Goal: Task Accomplishment & Management: Manage account settings

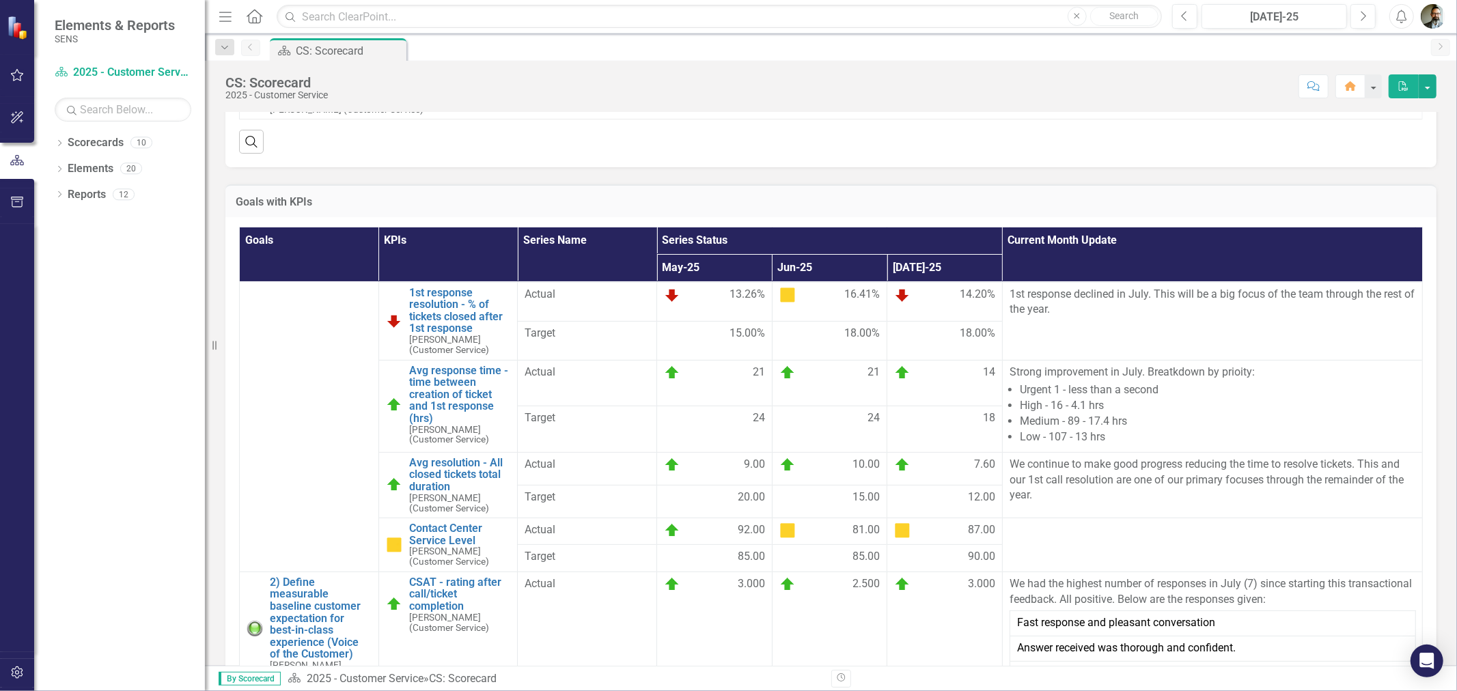
scroll to position [152, 0]
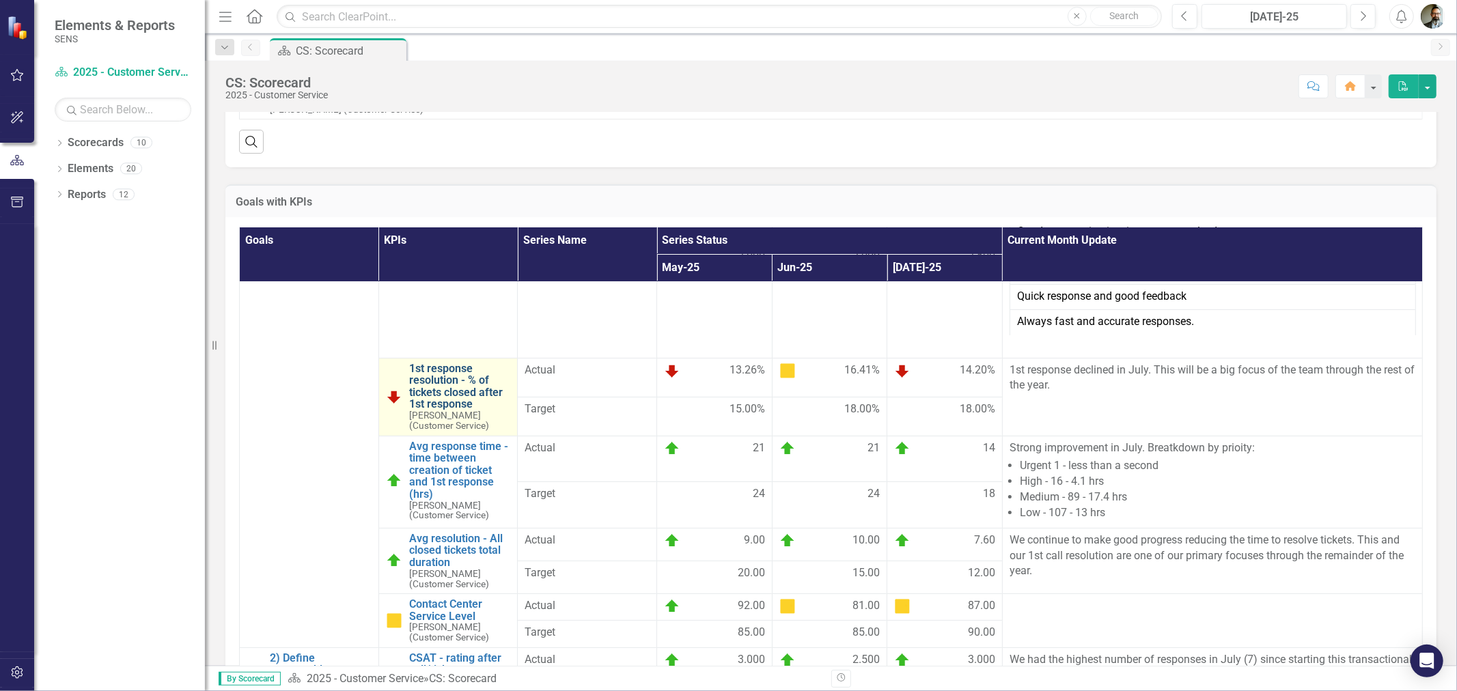
click at [473, 385] on link "1st response resolution - % of tickets closed after 1st response" at bounding box center [460, 387] width 102 height 48
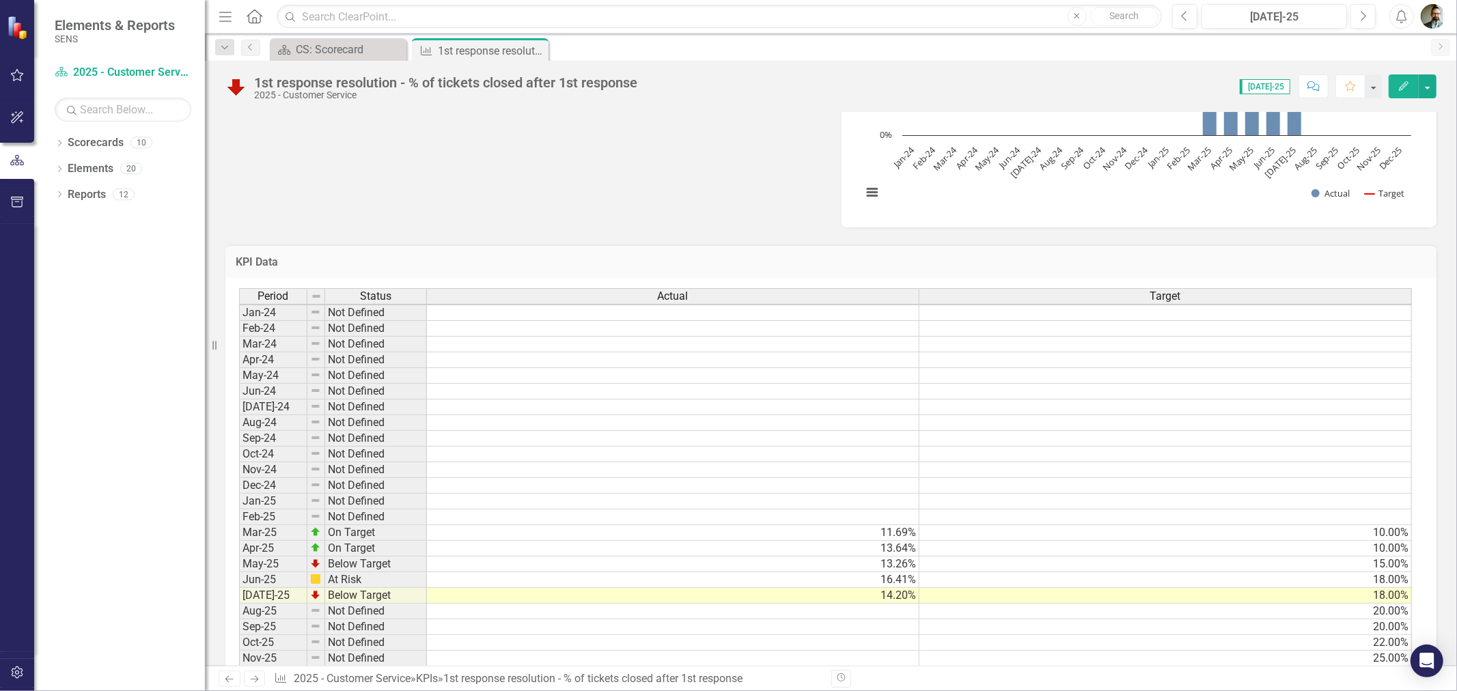
scroll to position [588, 0]
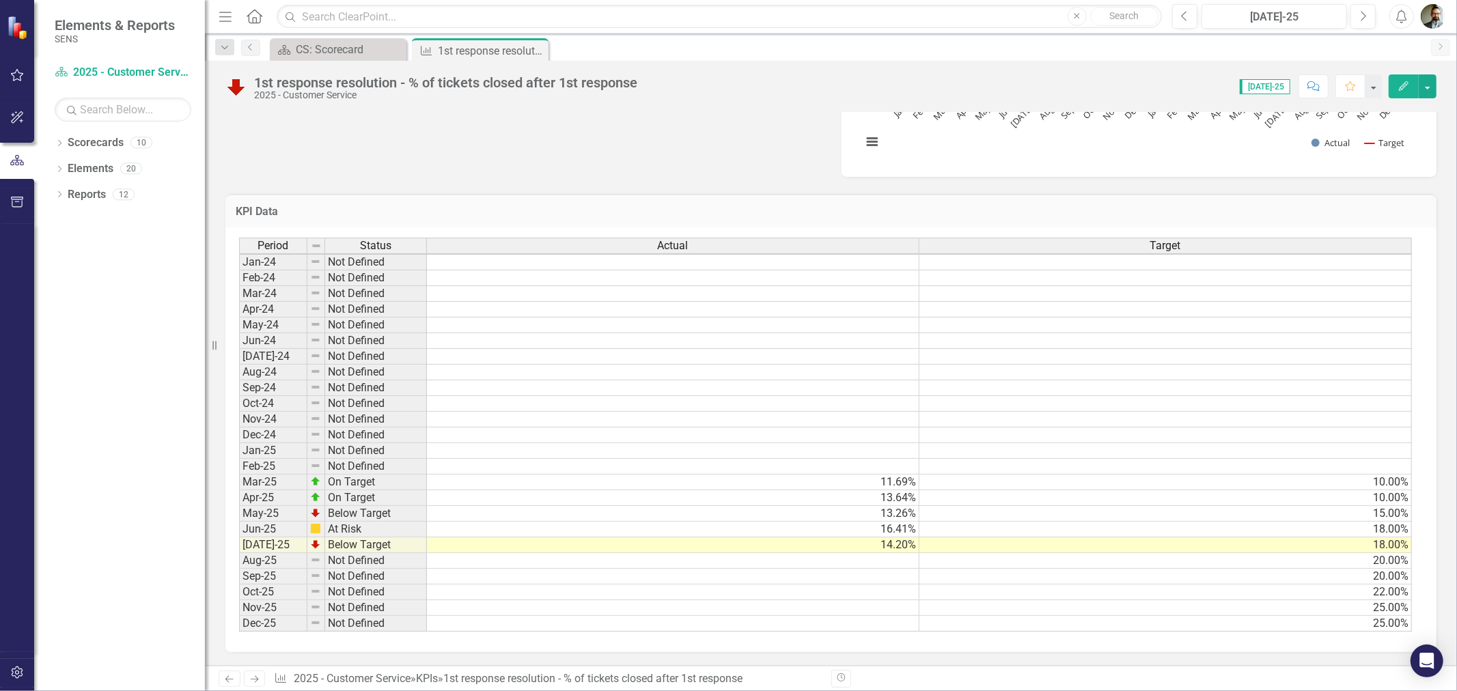
click at [909, 553] on td "20.00%" at bounding box center [1166, 561] width 493 height 16
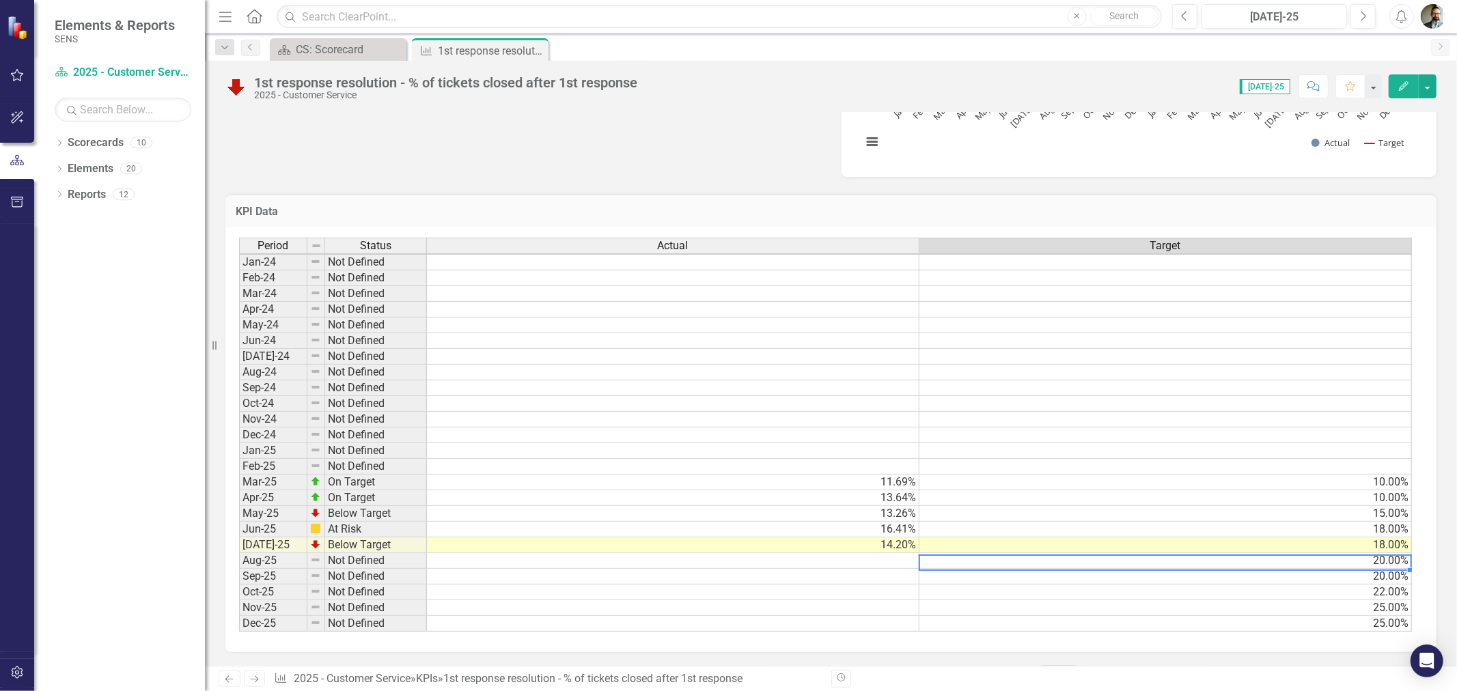
click at [909, 570] on td "20.00%" at bounding box center [1166, 577] width 493 height 16
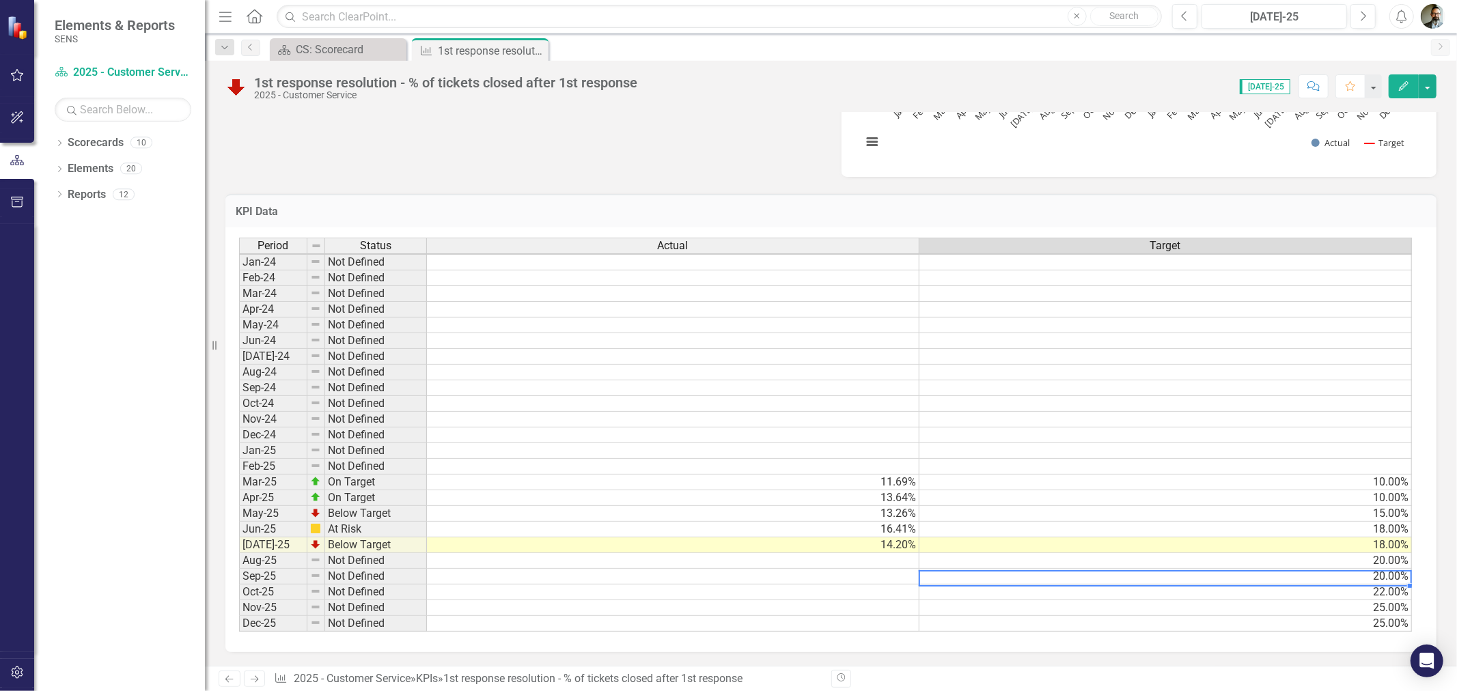
click at [909, 569] on td "20.00%" at bounding box center [1166, 577] width 493 height 16
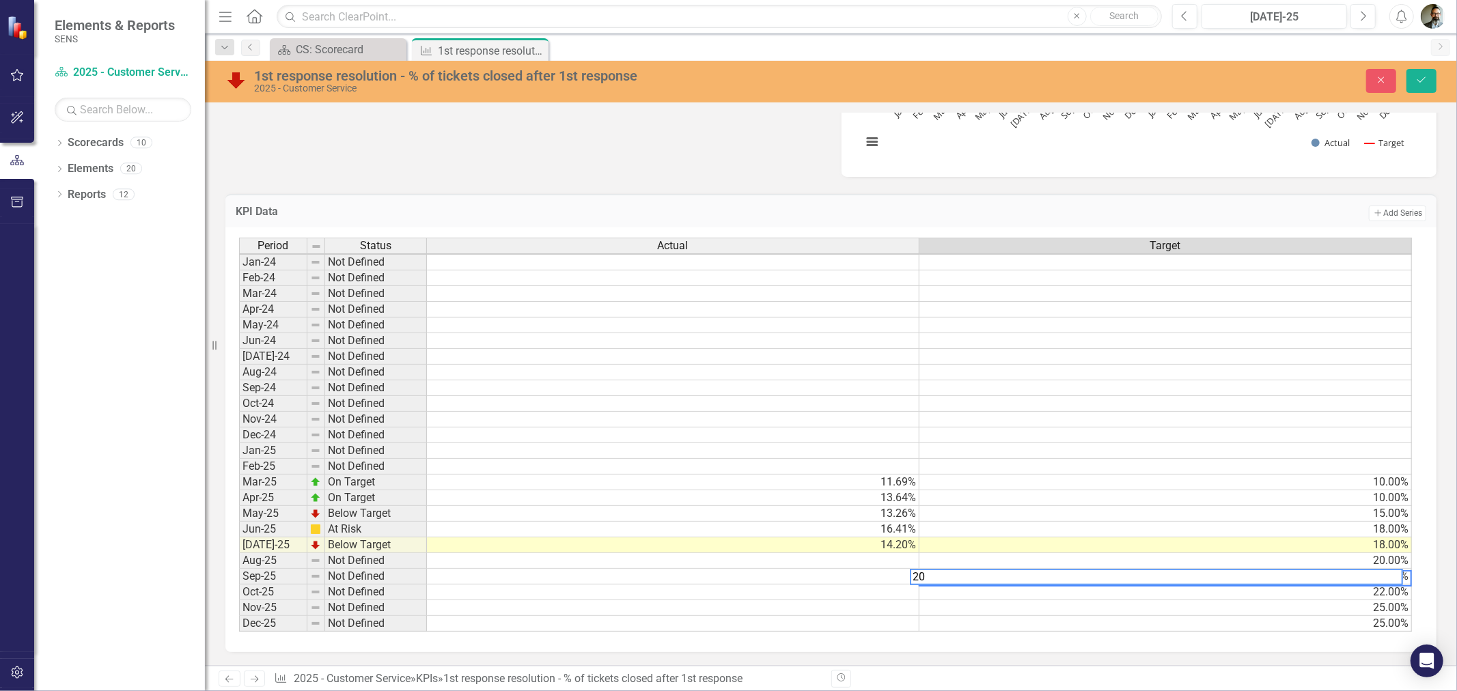
scroll to position [1, 9]
drag, startPoint x: 945, startPoint y: 569, endPoint x: 876, endPoint y: 568, distance: 68.3
click at [876, 568] on div "Period Status Actual Target Jan-24 Not Defined Feb-24 Not Defined Mar-24 Not De…" at bounding box center [826, 435] width 1174 height 395
click at [909, 588] on td "22.00%" at bounding box center [1166, 593] width 493 height 16
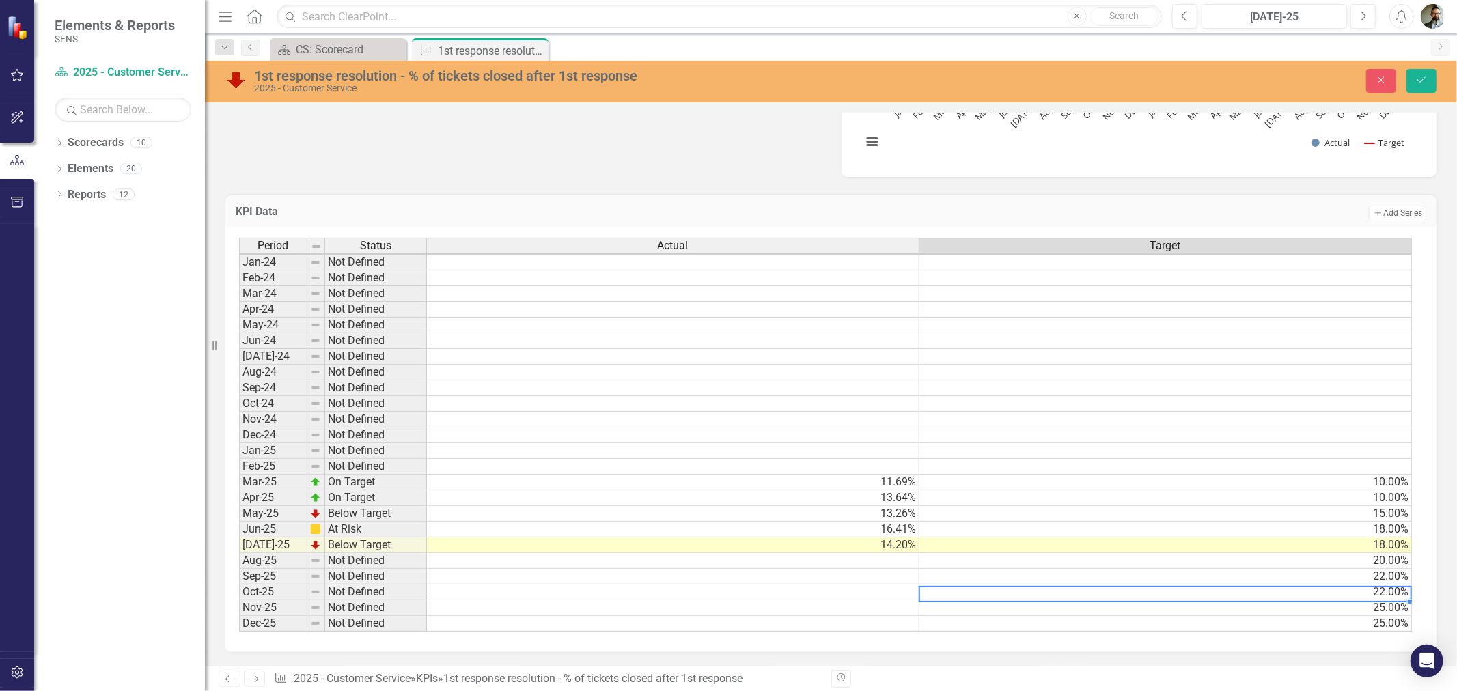
click at [909, 588] on td "22.00%" at bounding box center [1166, 593] width 493 height 16
click at [909, 605] on td "25.00%" at bounding box center [1166, 608] width 493 height 16
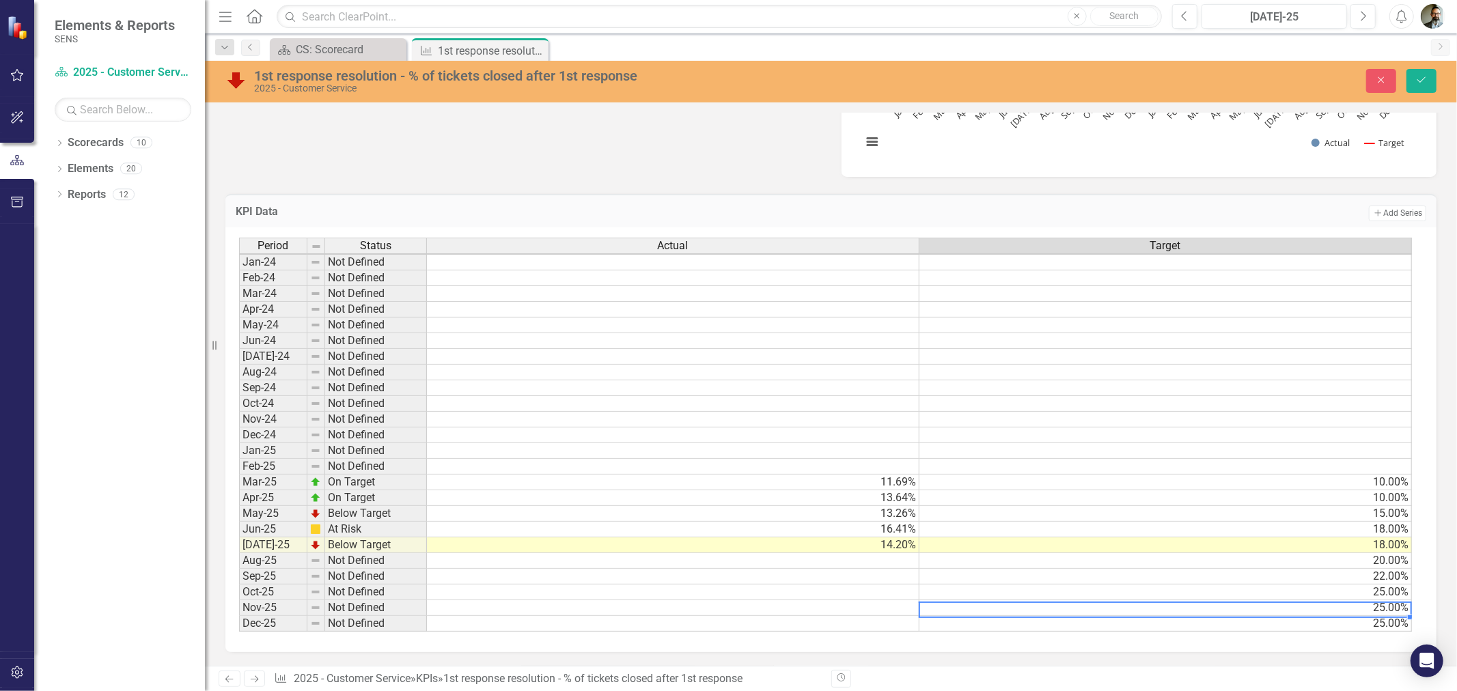
click at [909, 600] on td "25.00%" at bounding box center [1166, 608] width 493 height 16
click at [909, 615] on td "25.00%" at bounding box center [1166, 623] width 493 height 16
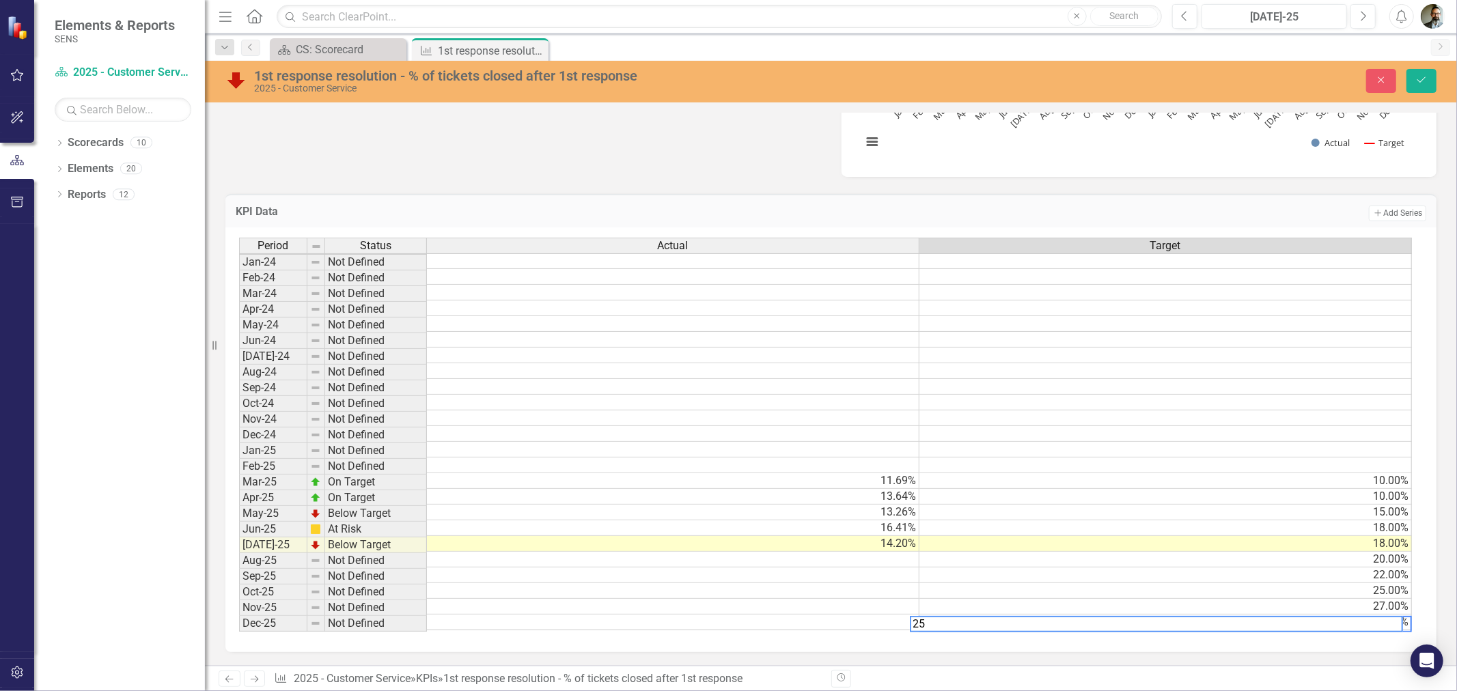
drag, startPoint x: 868, startPoint y: 603, endPoint x: 851, endPoint y: 603, distance: 16.4
click at [851, 603] on div "Period Status Actual Target Jan-24 Not Defined Feb-24 Not Defined Mar-24 Not De…" at bounding box center [826, 435] width 1174 height 395
type textarea "30"
click at [909, 617] on div "Period Status Actual Target Jan-24 Not Defined Feb-24 Not Defined Mar-24 Not De…" at bounding box center [830, 439] width 1211 height 425
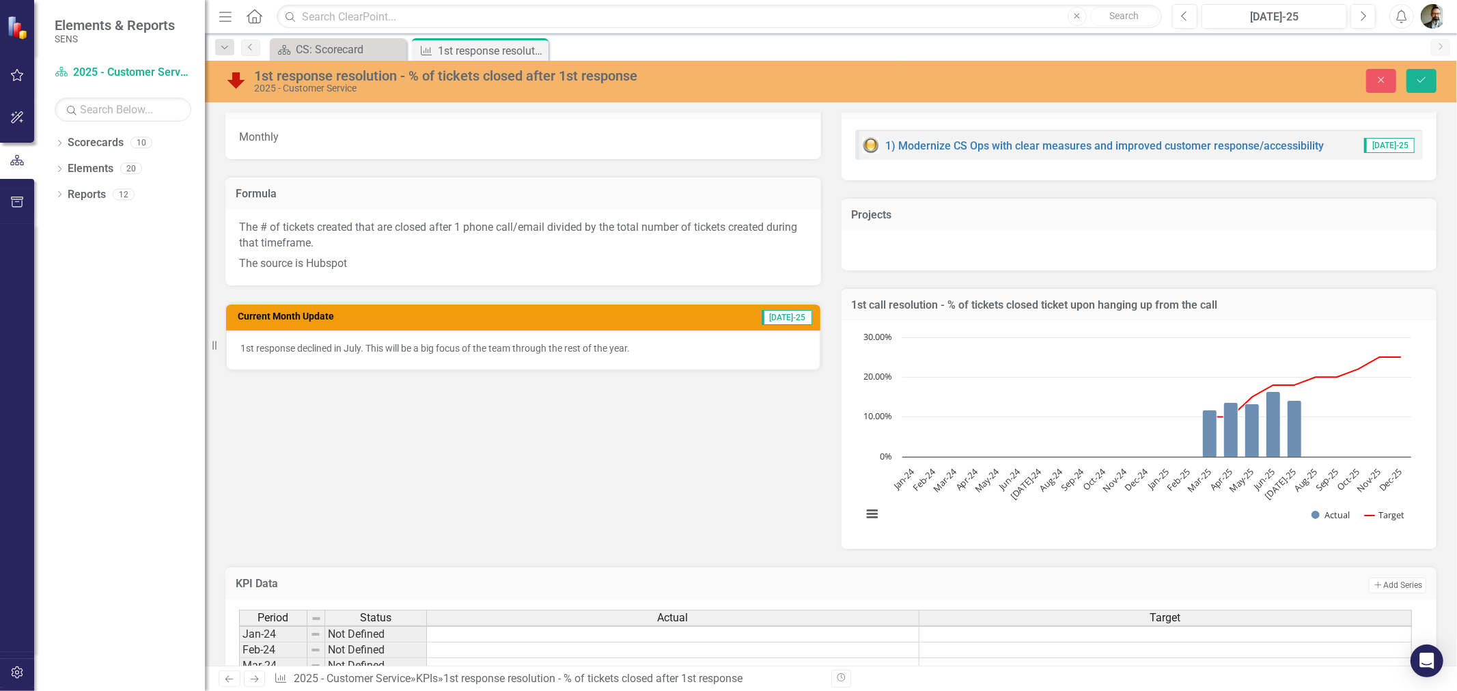
scroll to position [209, 0]
click at [677, 344] on p "1st response declined in July. This will be a big focus of the team through the…" at bounding box center [523, 349] width 566 height 14
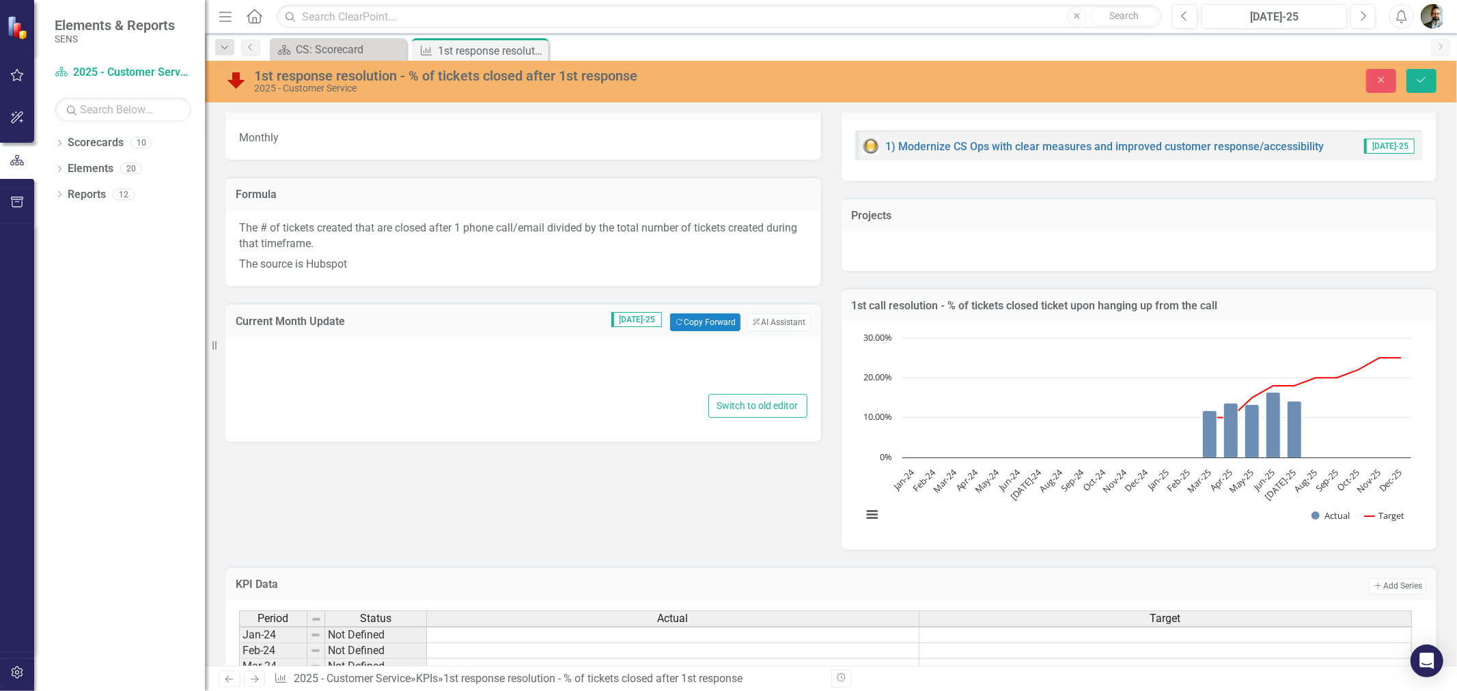
type textarea "<p>1st response declined in July. This will be a big focus of the team through …"
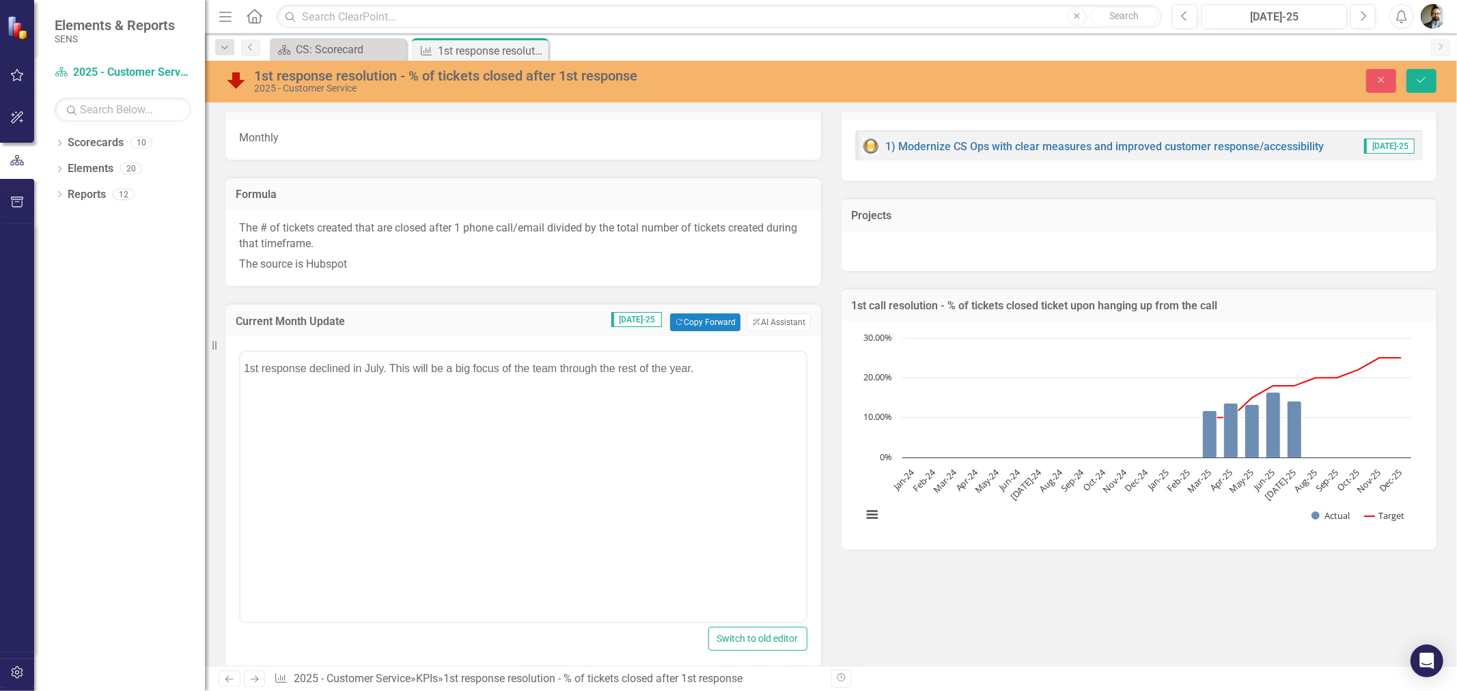
scroll to position [0, 0]
click at [730, 396] on p "1st response declined in July. This will be a big focus of the team through the…" at bounding box center [522, 395] width 559 height 16
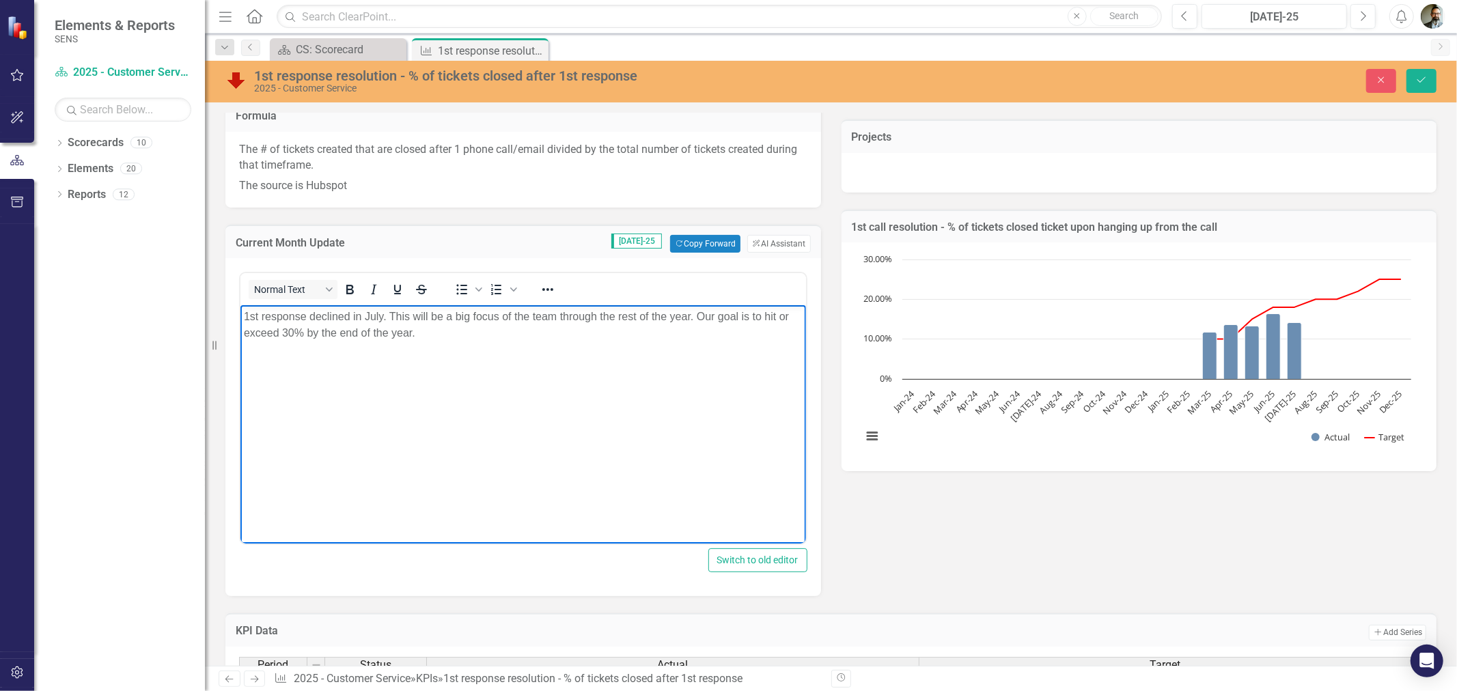
scroll to position [285, 0]
click at [904, 564] on div "Reporting Frequency Monthly Formula The # of tickets created that are closed af…" at bounding box center [831, 297] width 1232 height 605
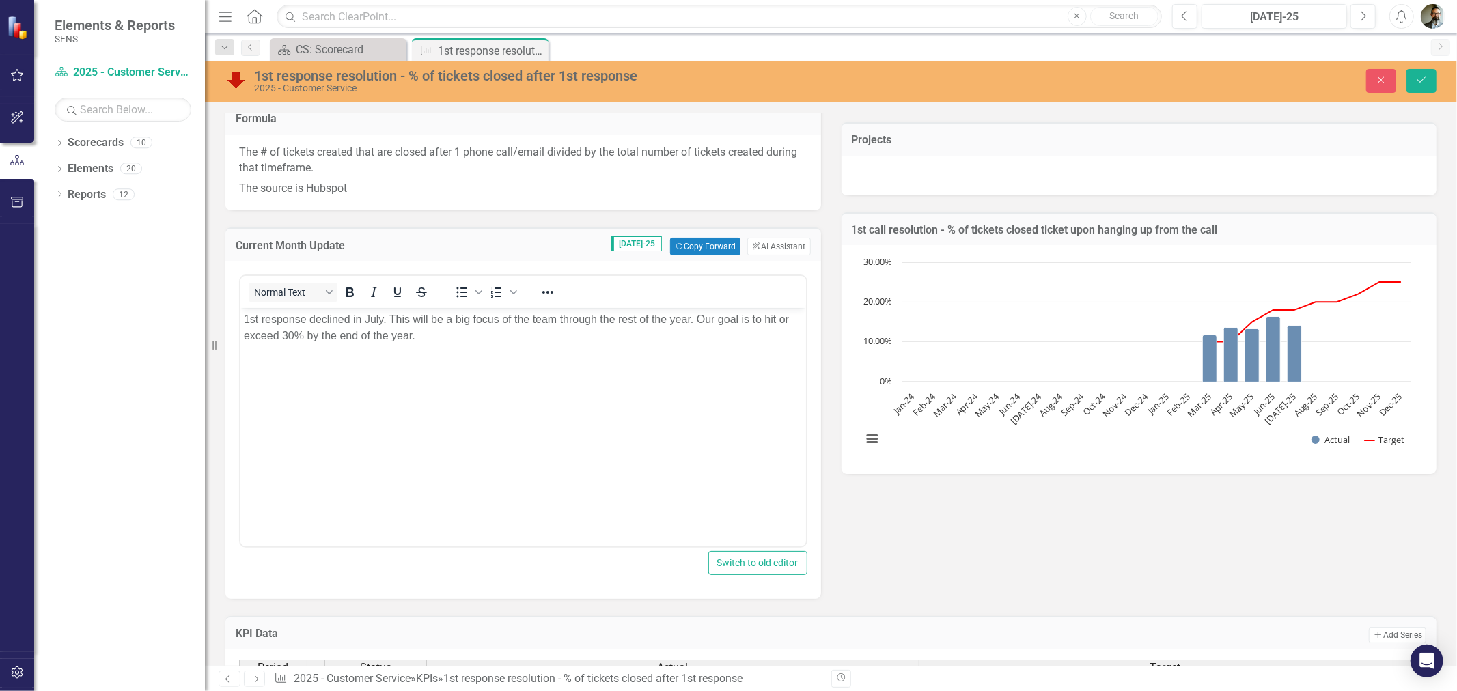
click at [402, 413] on body "1st response declined in July. This will be a big focus of the team through the…" at bounding box center [523, 410] width 566 height 205
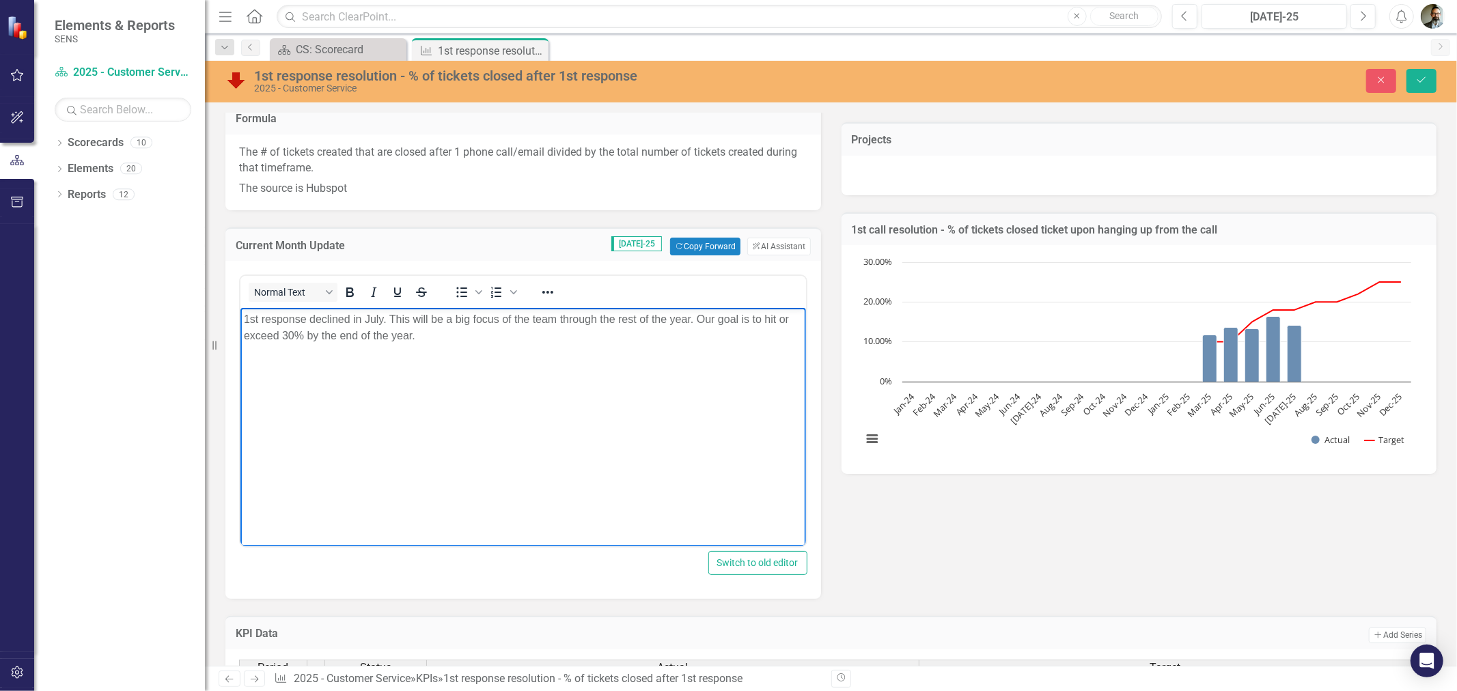
click at [909, 520] on div "Reporting Frequency Monthly Formula The # of tickets created that are closed af…" at bounding box center [831, 297] width 1232 height 605
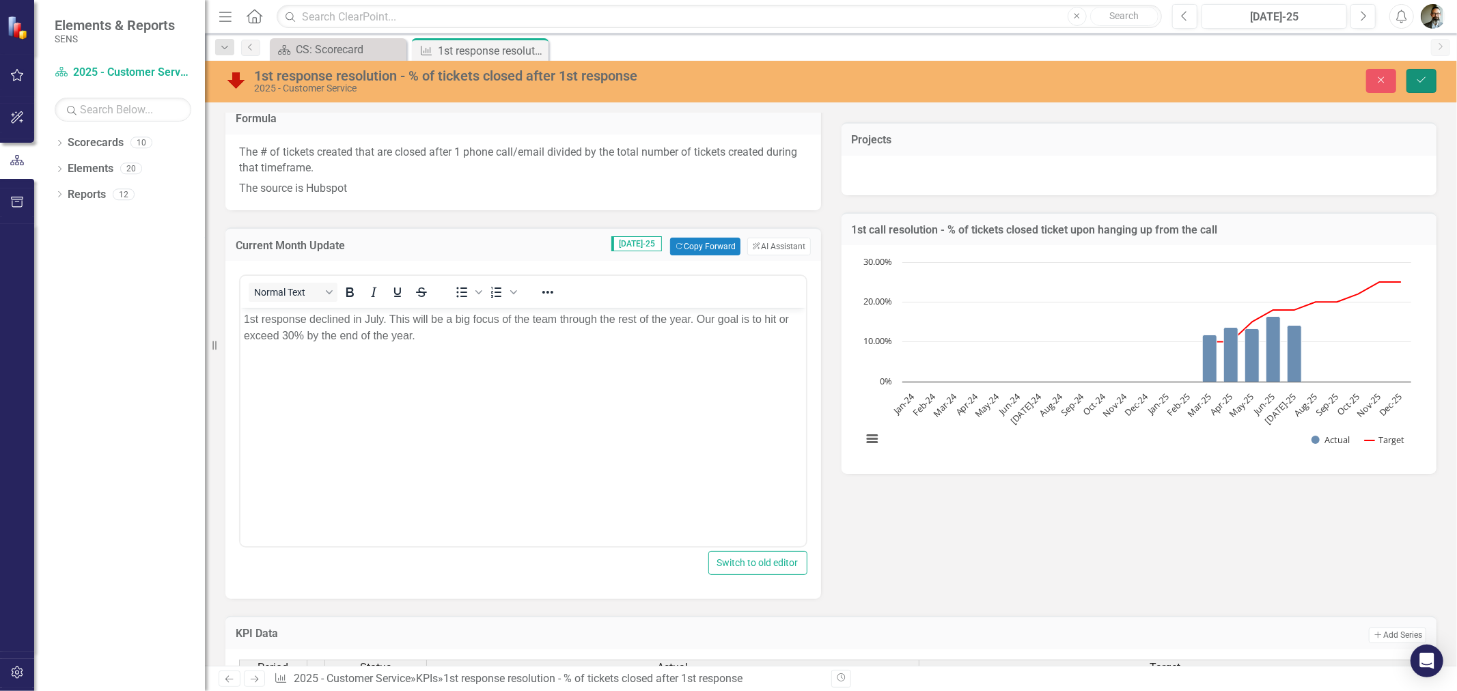
click at [909, 73] on button "Save" at bounding box center [1422, 81] width 30 height 24
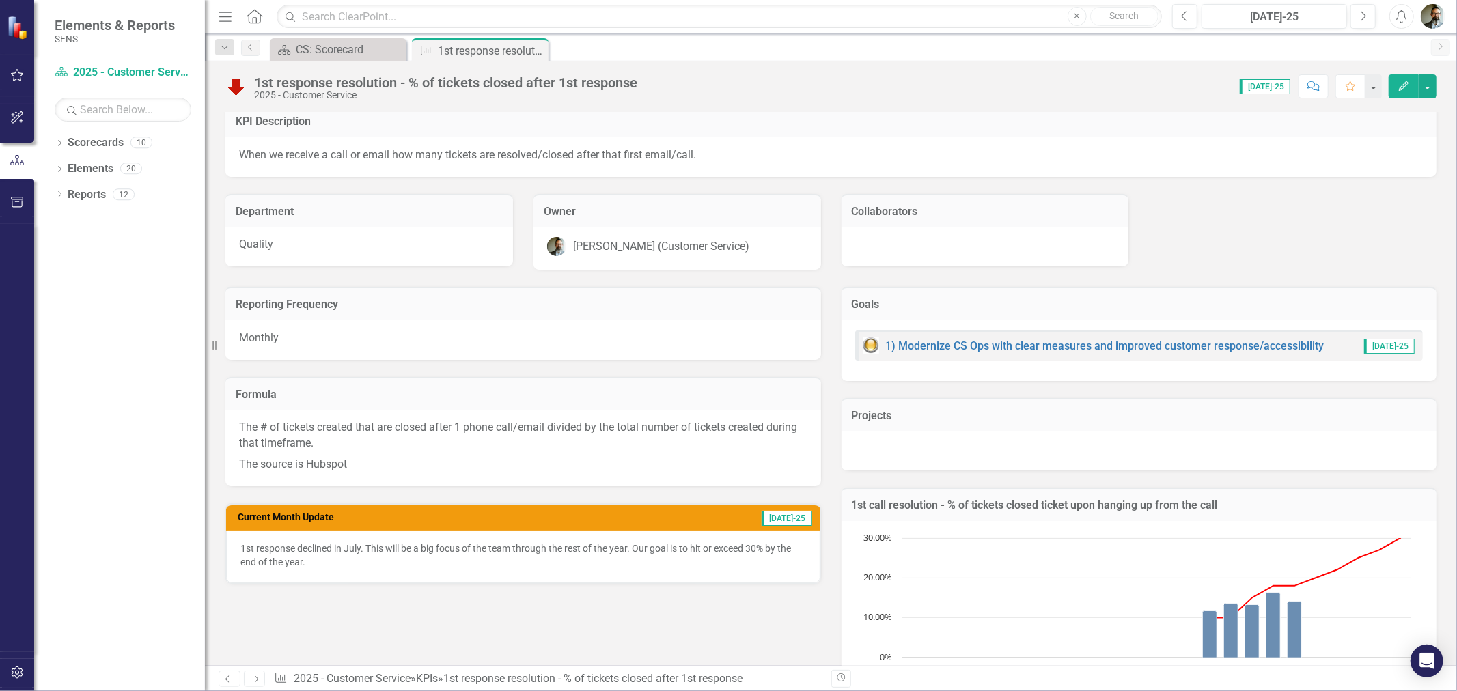
scroll to position [0, 0]
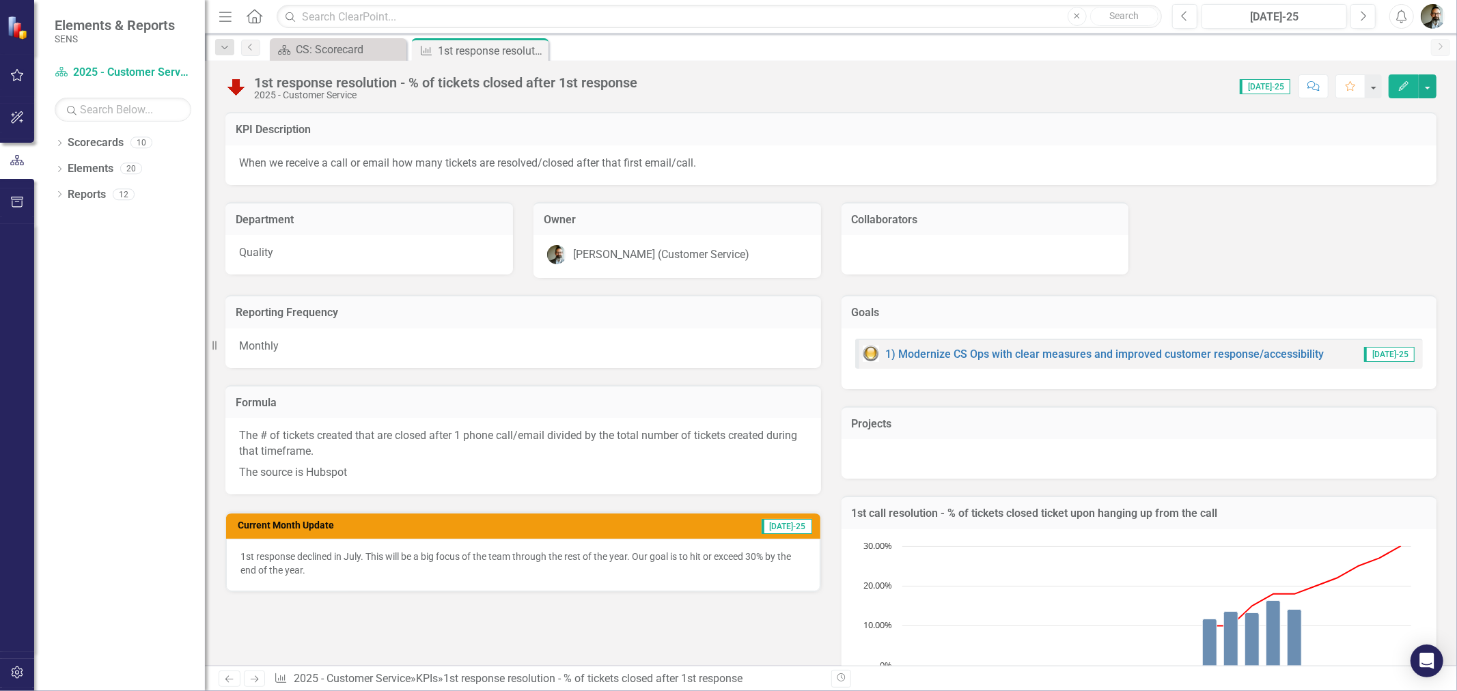
drag, startPoint x: 746, startPoint y: 647, endPoint x: 801, endPoint y: 648, distance: 54.7
click at [746, 617] on div "Reporting Frequency Monthly Formula The # of tickets created that are closed af…" at bounding box center [831, 518] width 1232 height 480
